Goal: Transaction & Acquisition: Book appointment/travel/reservation

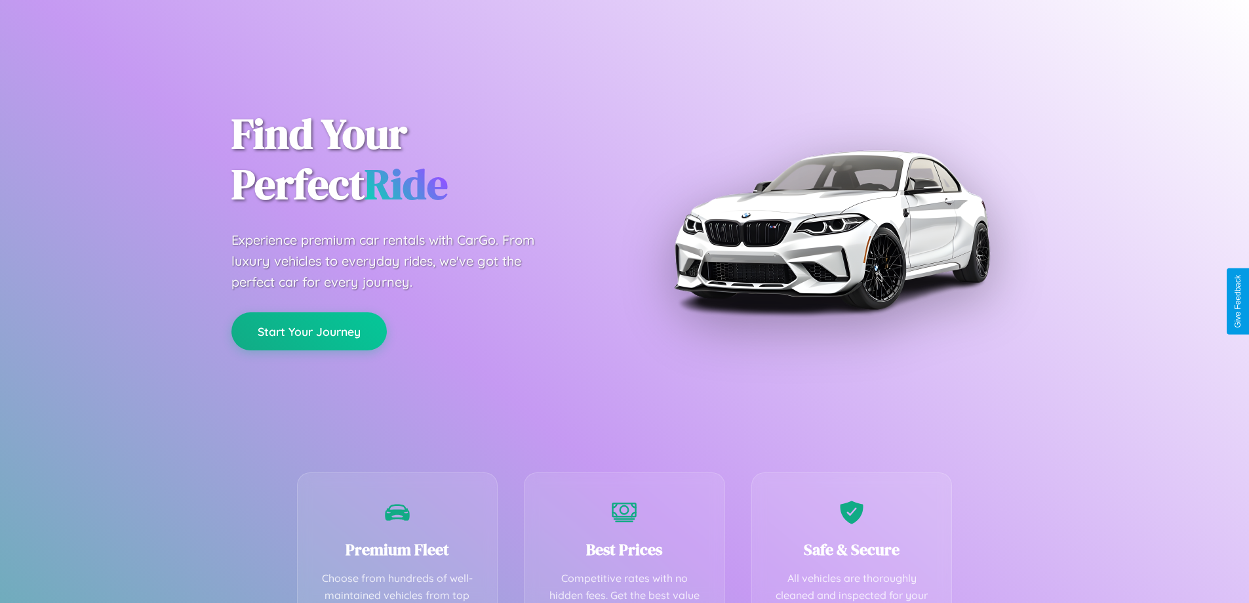
scroll to position [382, 0]
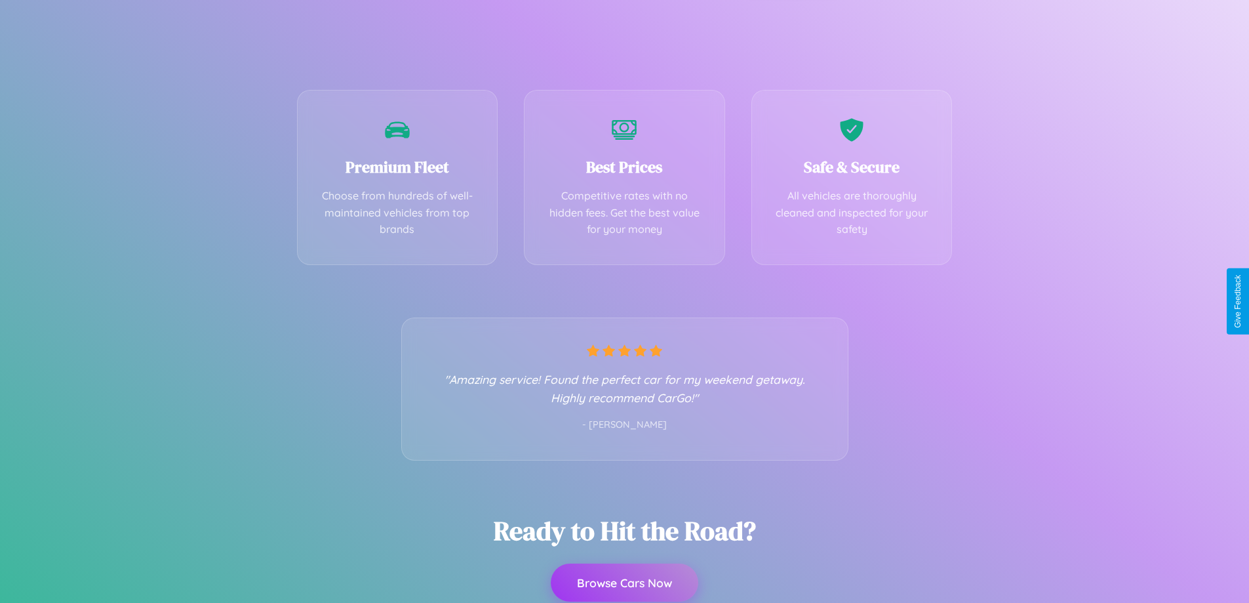
click at [624, 582] on button "Browse Cars Now" at bounding box center [625, 582] width 148 height 38
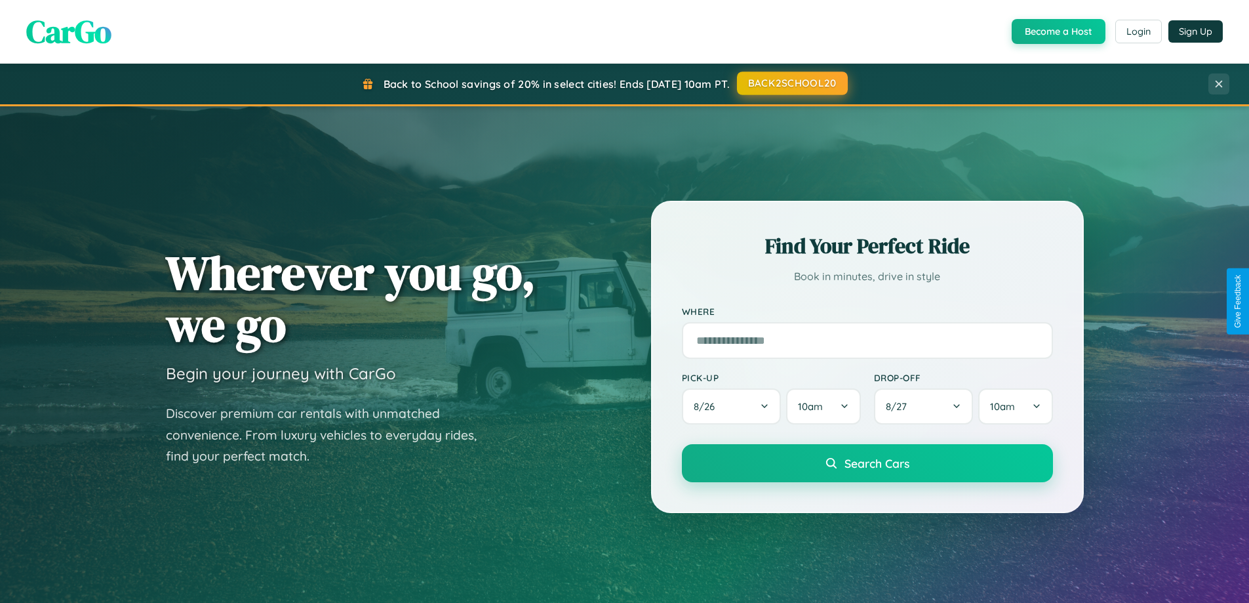
click at [791, 83] on button "BACK2SCHOOL20" at bounding box center [792, 83] width 111 height 24
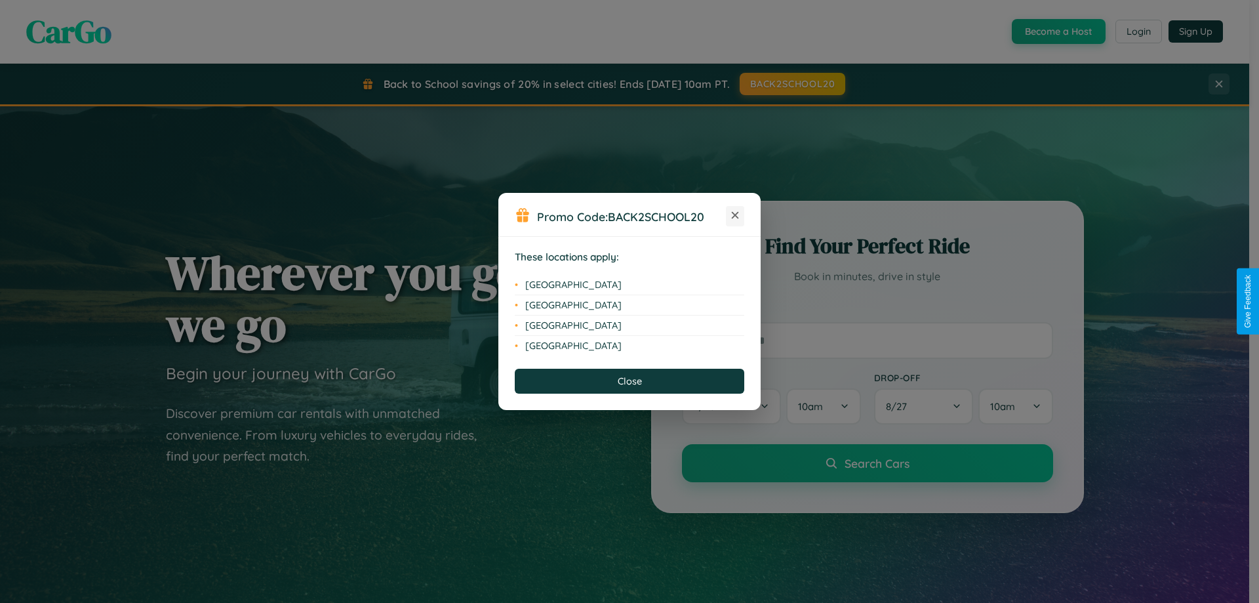
click at [735, 216] on icon at bounding box center [735, 215] width 7 height 7
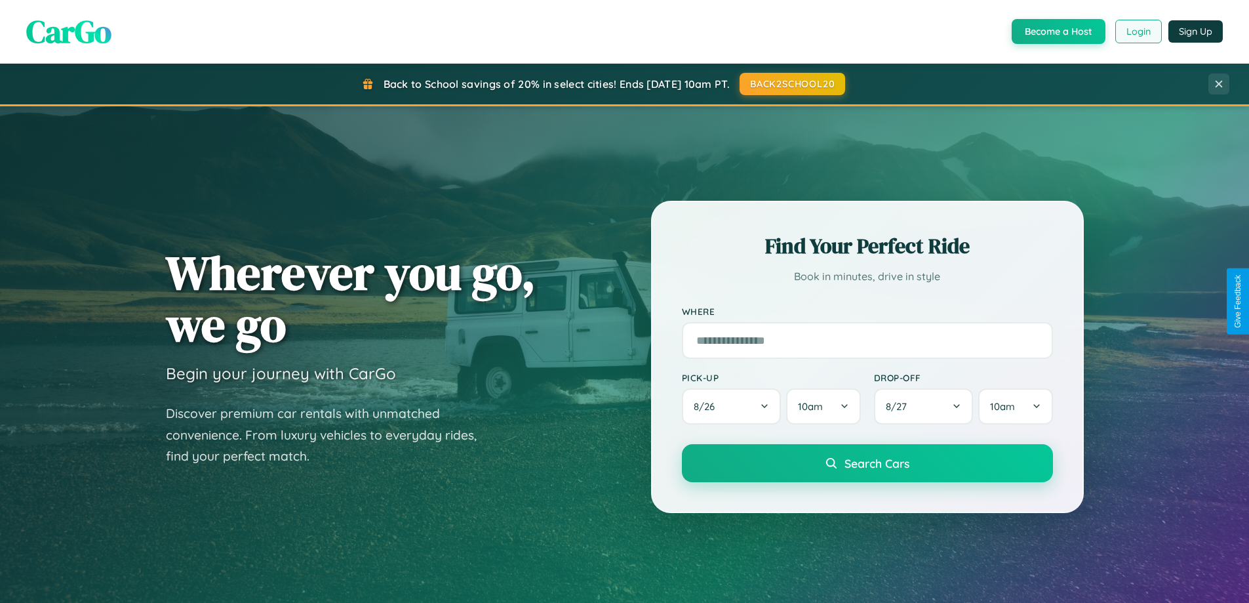
click at [1138, 31] on button "Login" at bounding box center [1138, 32] width 47 height 24
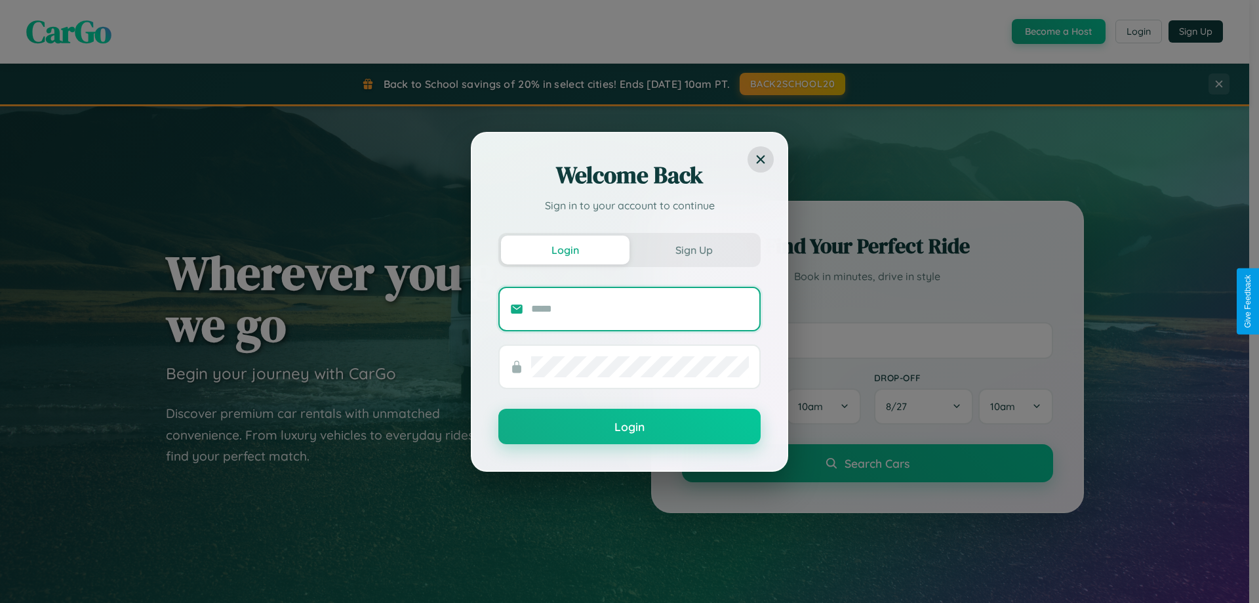
click at [640, 308] on input "text" at bounding box center [640, 308] width 218 height 21
type input "**********"
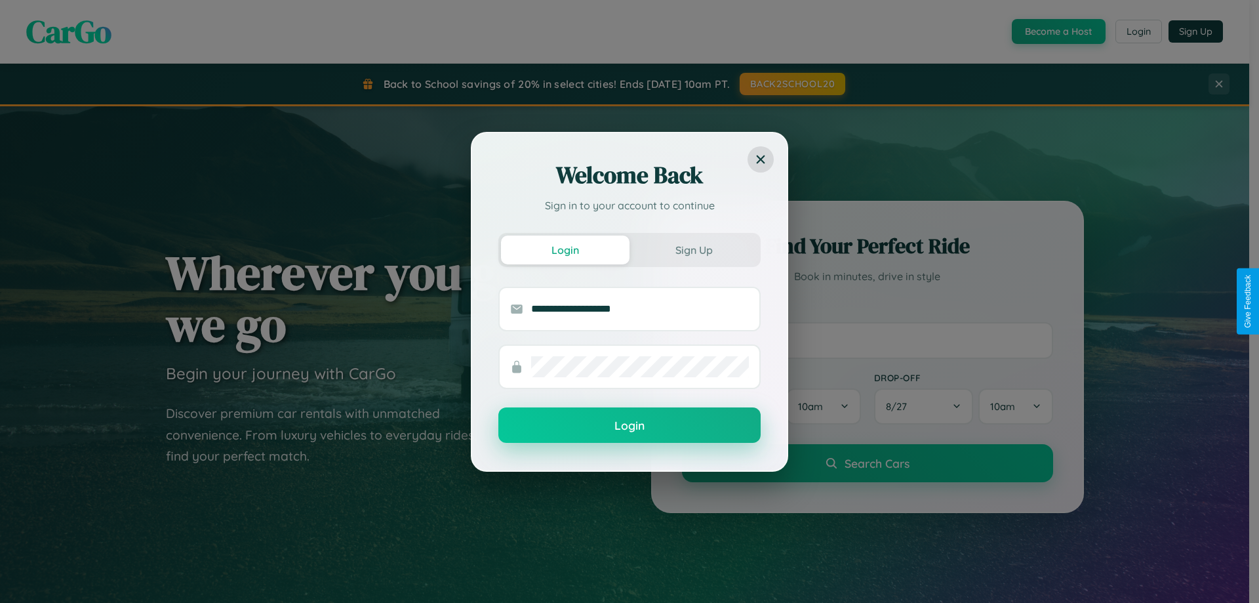
click at [629, 425] on button "Login" at bounding box center [629, 424] width 262 height 35
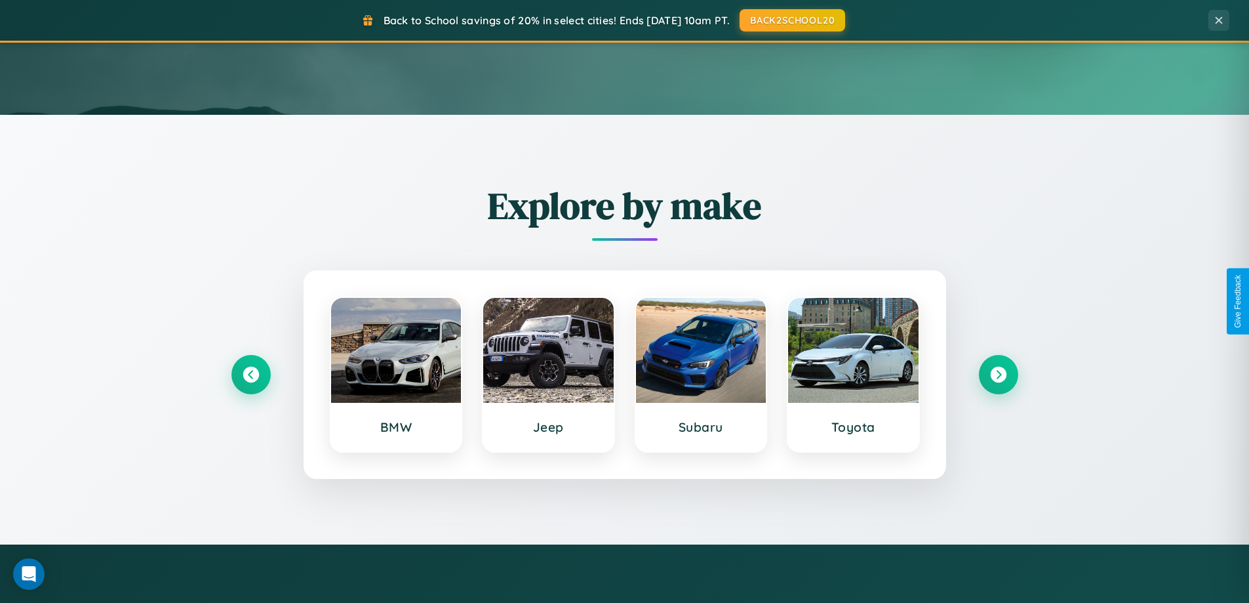
scroll to position [565, 0]
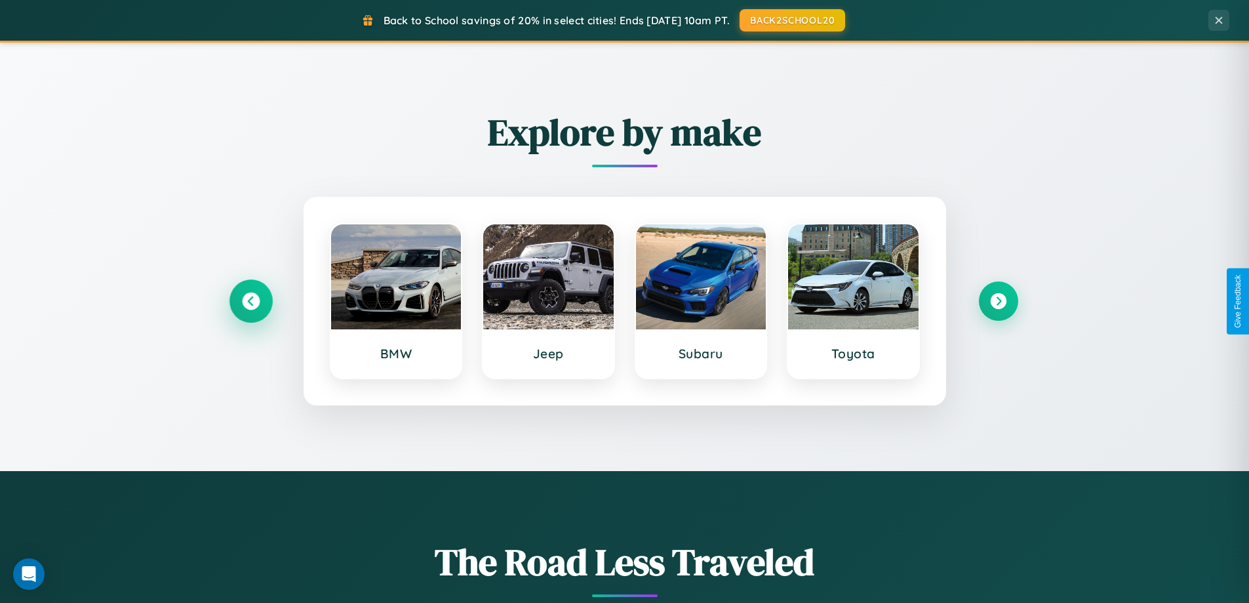
click at [250, 301] on icon at bounding box center [251, 301] width 18 height 18
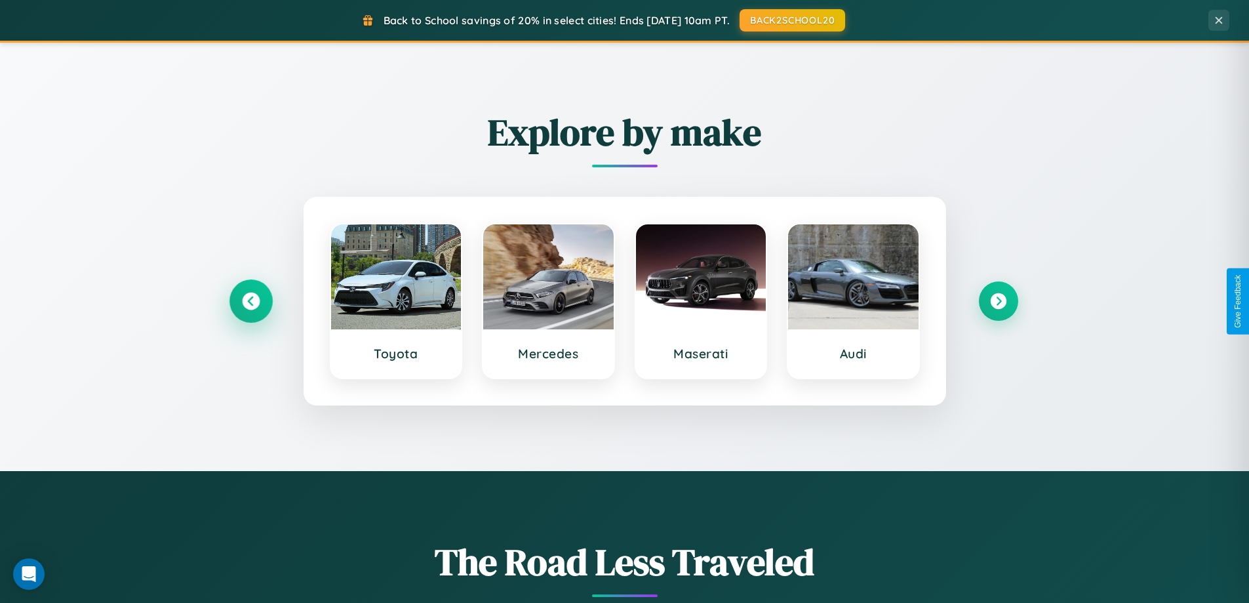
click at [250, 301] on icon at bounding box center [251, 301] width 18 height 18
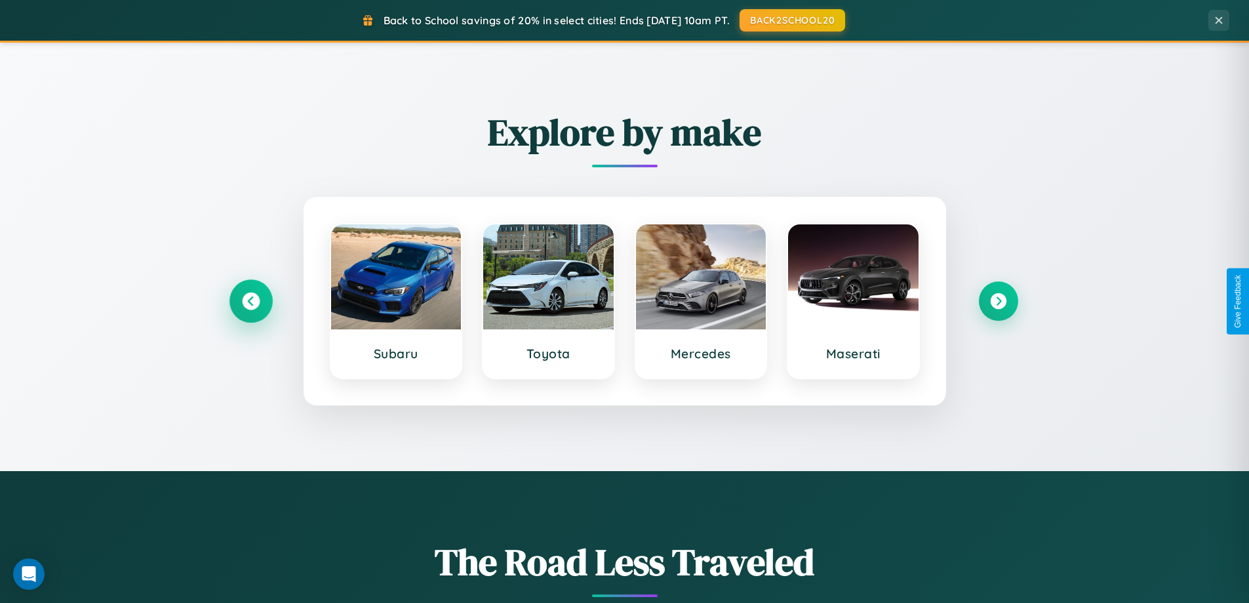
click at [250, 301] on icon at bounding box center [251, 301] width 18 height 18
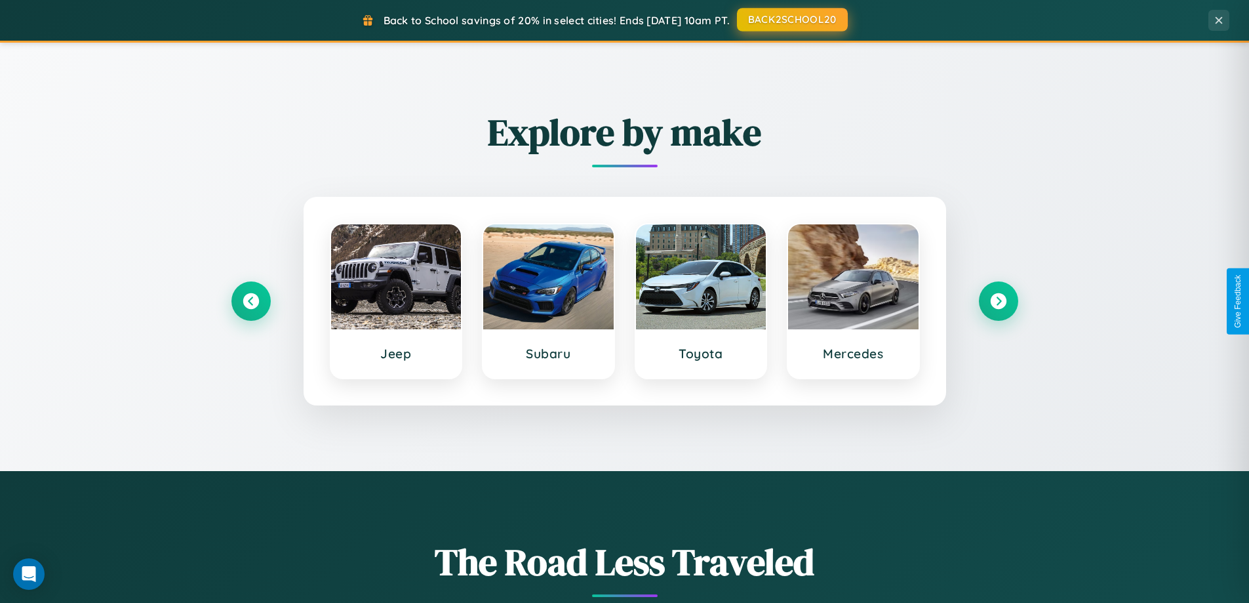
click at [791, 20] on button "BACK2SCHOOL20" at bounding box center [792, 20] width 111 height 24
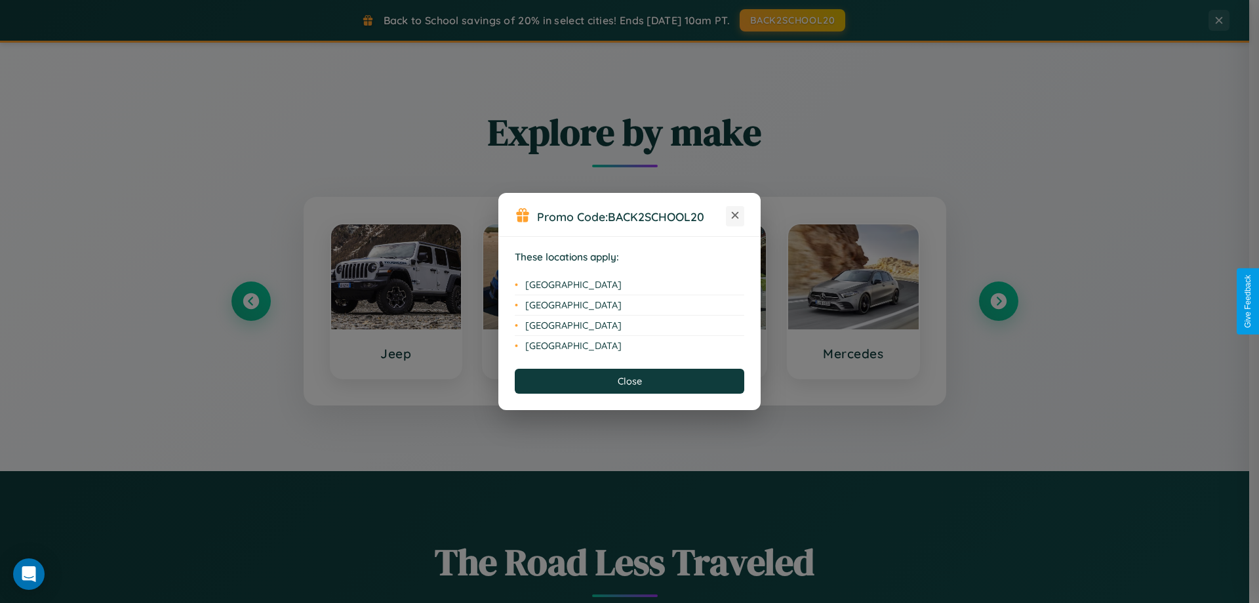
click at [735, 216] on icon at bounding box center [735, 215] width 7 height 7
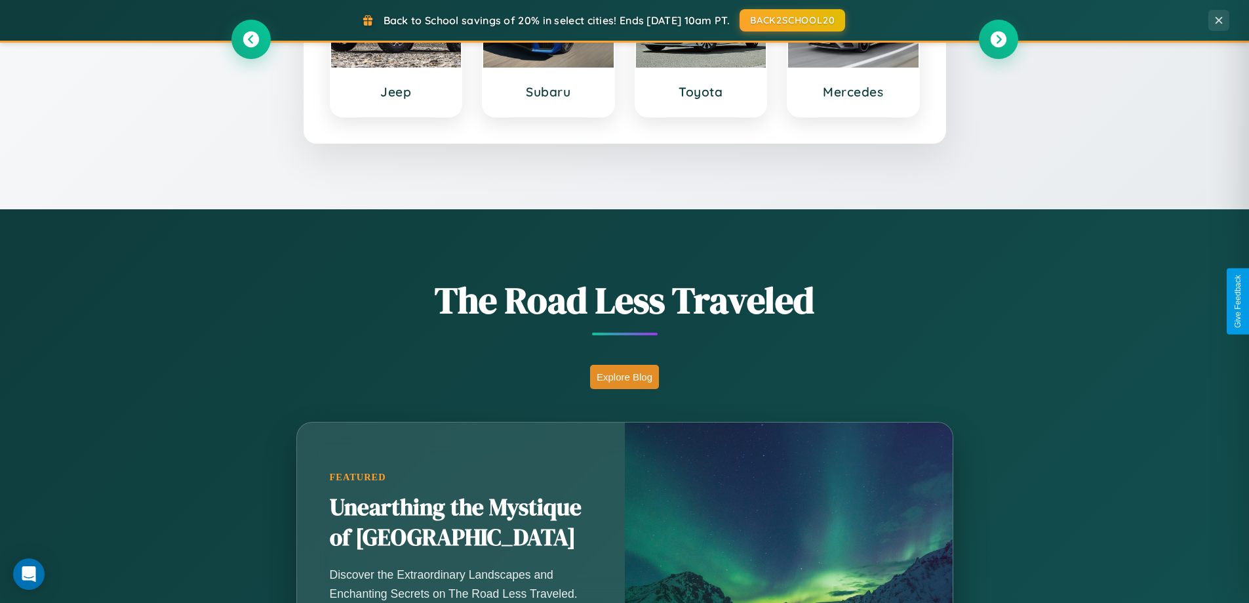
scroll to position [1818, 0]
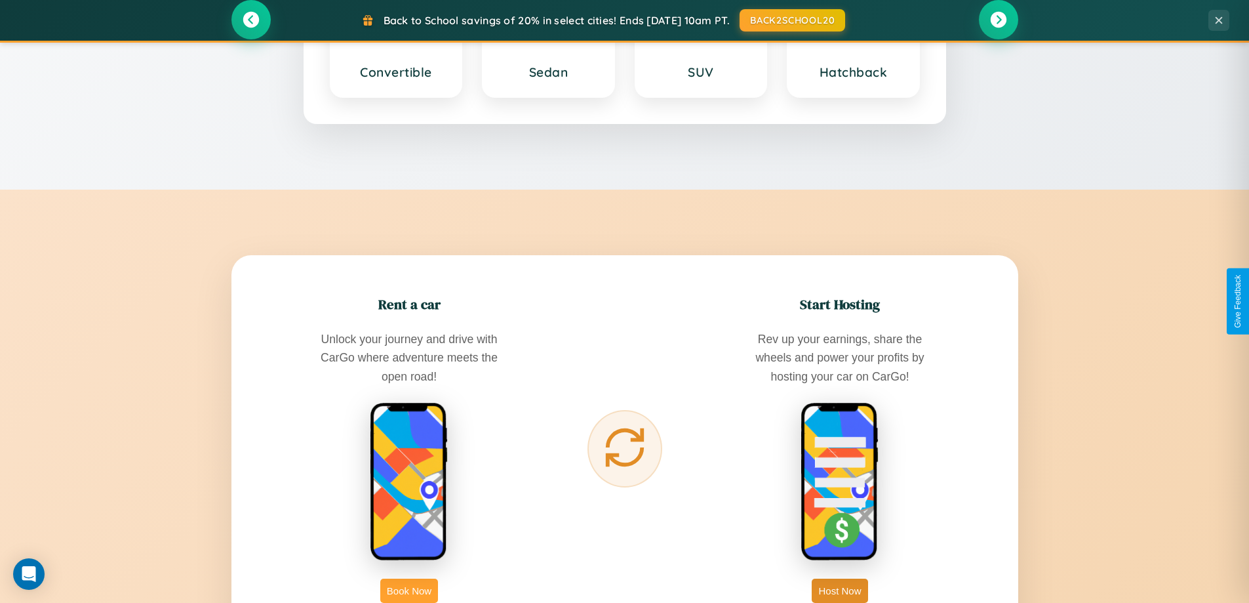
click at [409, 590] on button "Book Now" at bounding box center [409, 590] width 58 height 24
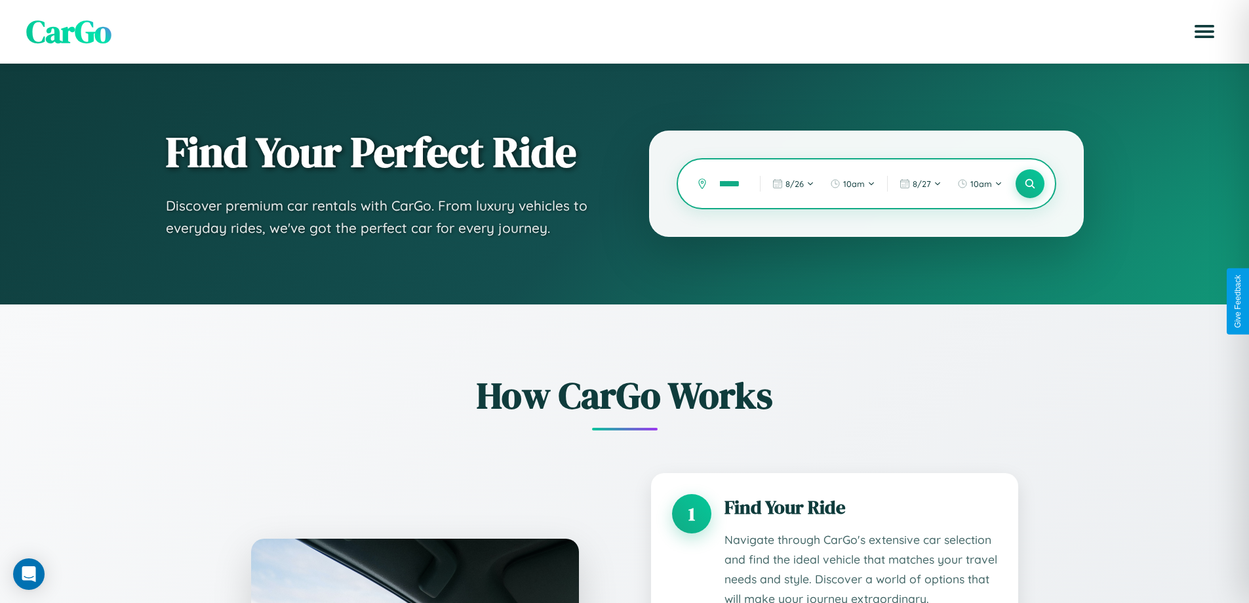
type input "********"
